Goal: Check status: Check status

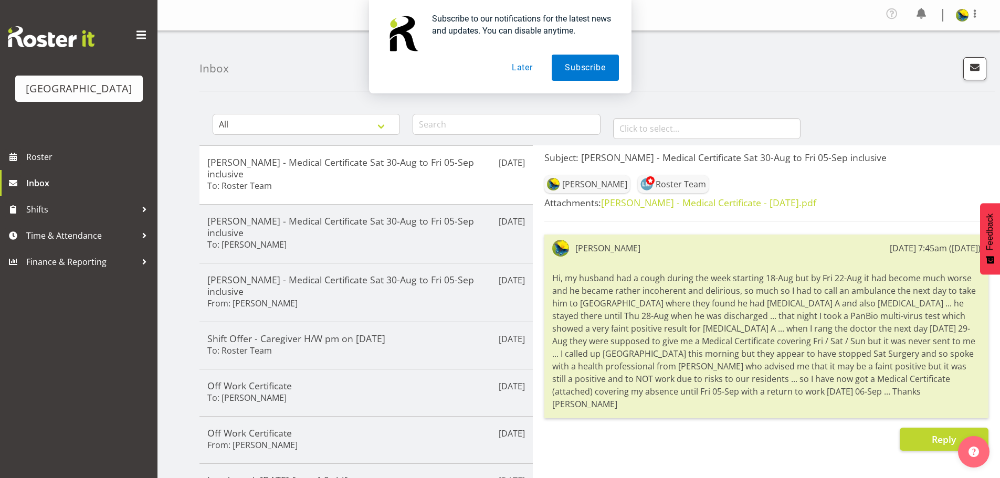
drag, startPoint x: 566, startPoint y: 69, endPoint x: 464, endPoint y: 97, distance: 106.1
click at [566, 69] on button "Subscribe" at bounding box center [585, 68] width 67 height 26
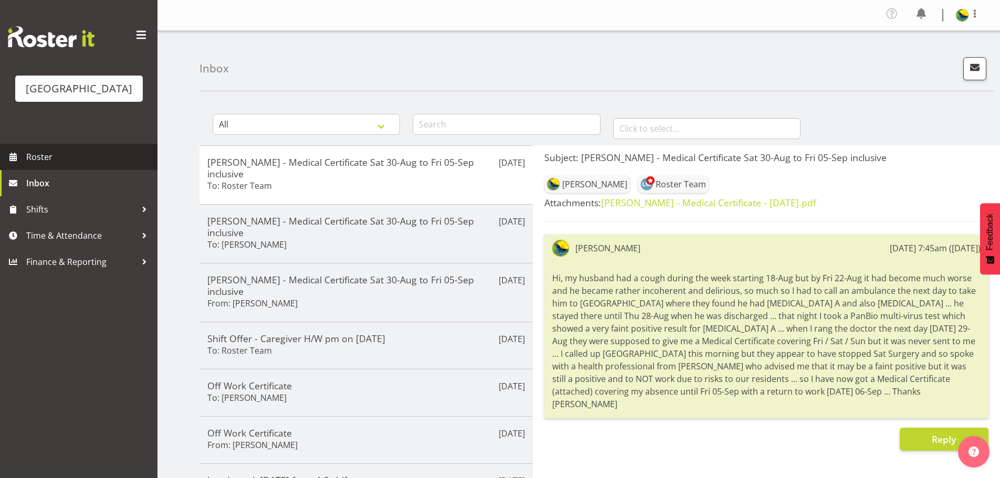
click at [110, 165] on span "Roster" at bounding box center [89, 157] width 126 height 16
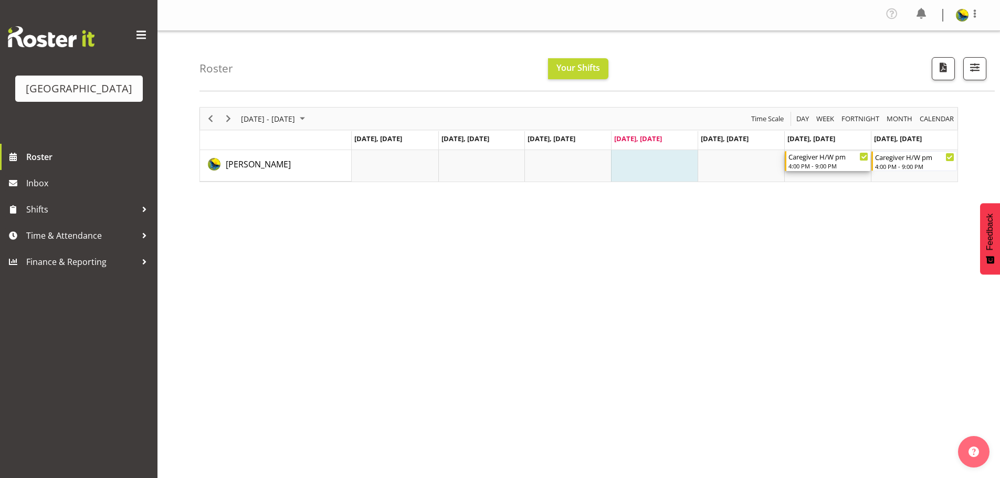
click at [814, 162] on div "Caregiver H/W pm" at bounding box center [828, 156] width 80 height 10
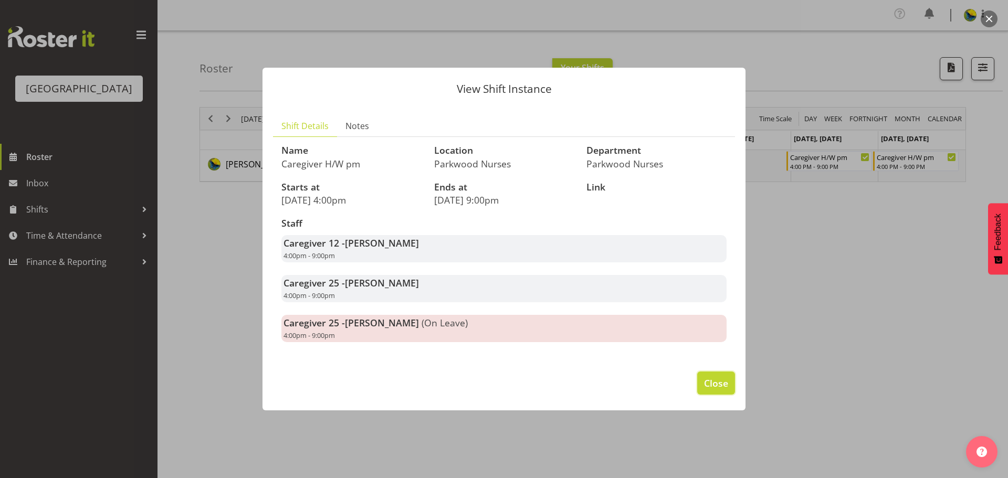
click at [719, 390] on span "Close" at bounding box center [716, 383] width 24 height 14
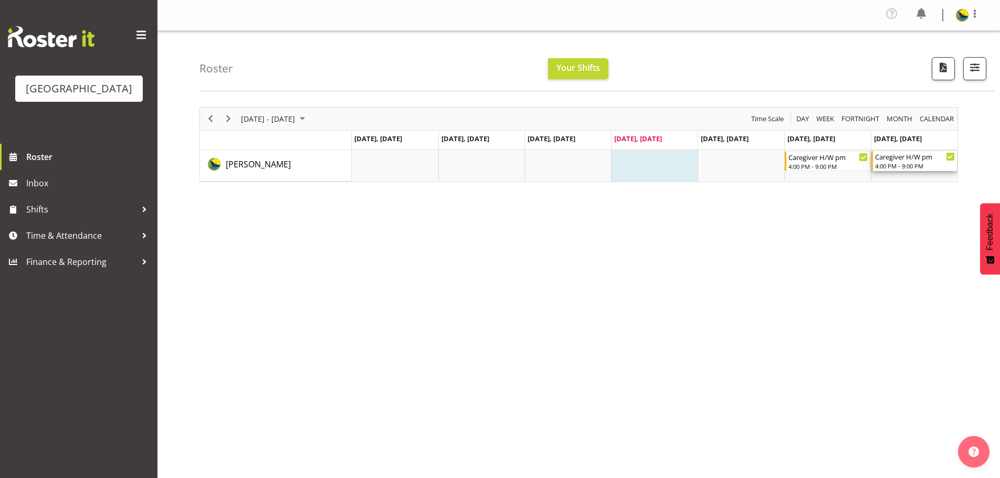
click at [901, 170] on div "4:00 PM - 9:00 PM" at bounding box center [915, 166] width 80 height 8
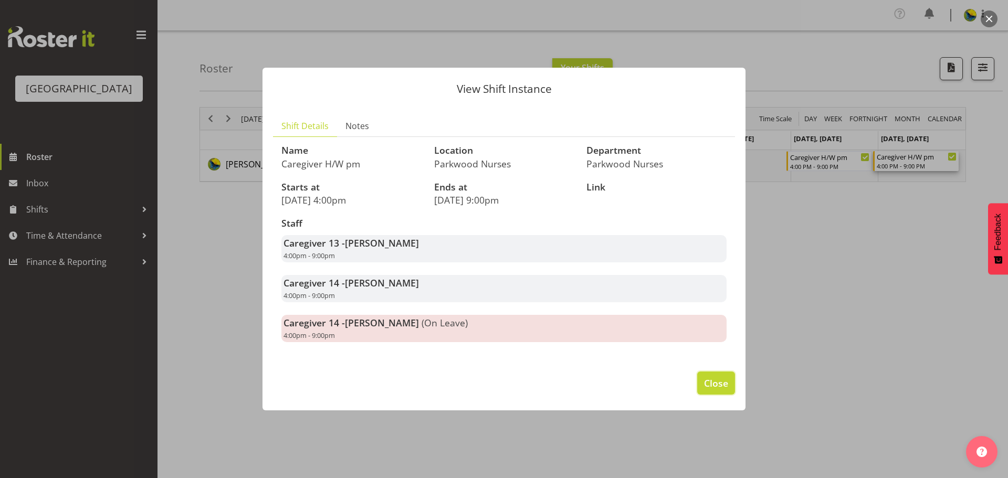
click at [708, 390] on span "Close" at bounding box center [716, 383] width 24 height 14
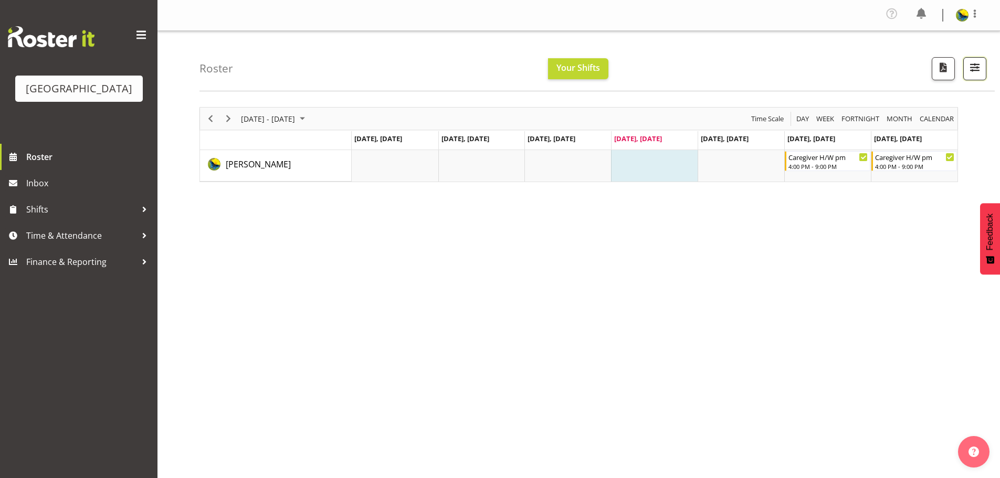
click at [968, 74] on span "button" at bounding box center [975, 67] width 14 height 14
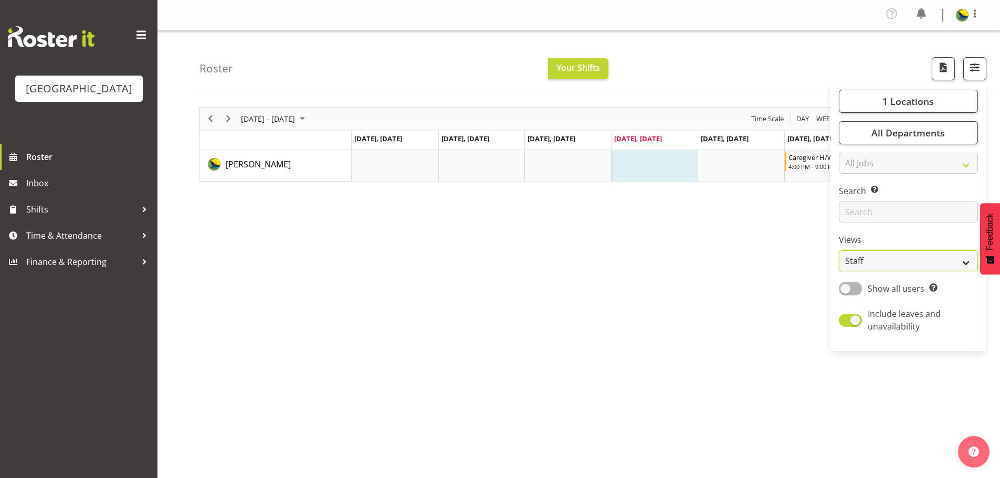
click at [952, 271] on select "Staff Role Shift - Horizontal Shift - Vertical Staff - Location" at bounding box center [908, 260] width 139 height 21
select select "shift"
click at [839, 271] on select "Staff Role Shift - Horizontal Shift - Vertical Staff - Location" at bounding box center [908, 260] width 139 height 21
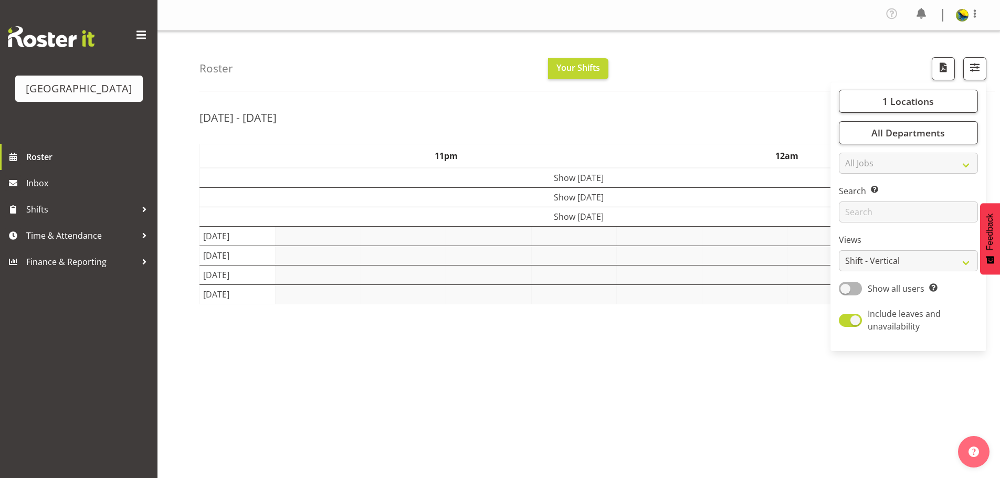
click at [713, 59] on div "Roster Your Shifts 1 Locations [GEOGRAPHIC_DATA] Kitchen [GEOGRAPHIC_DATA] Sele…" at bounding box center [596, 61] width 795 height 60
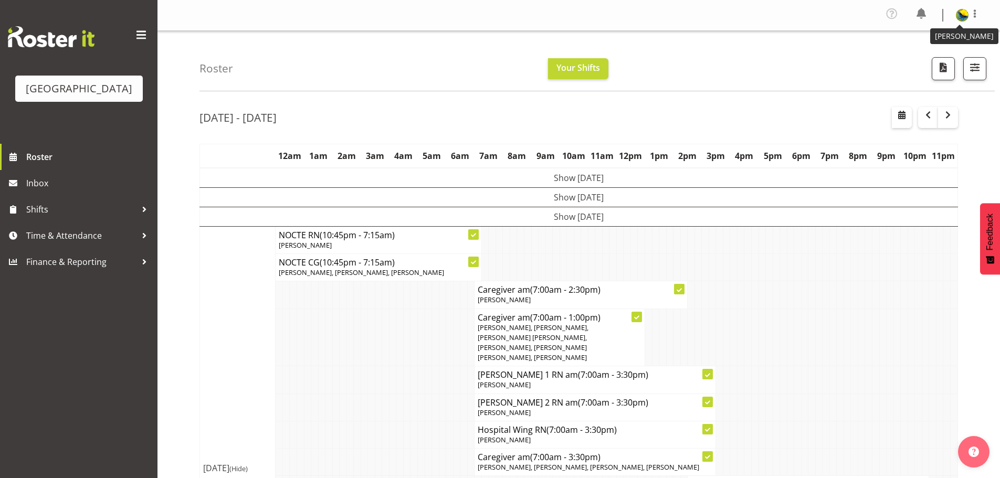
click at [962, 12] on img at bounding box center [962, 15] width 13 height 13
click at [939, 67] on link "Log Out" at bounding box center [930, 57] width 101 height 19
